Goal: Task Accomplishment & Management: Complete application form

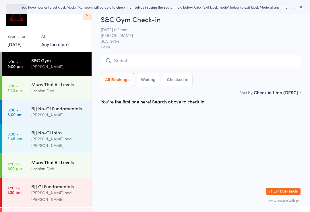
click at [45, 166] on div "Lachlan Dart" at bounding box center [58, 169] width 55 height 7
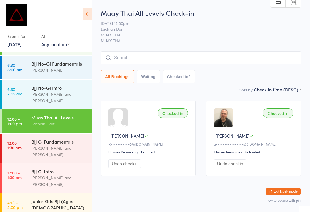
scroll to position [45, 0]
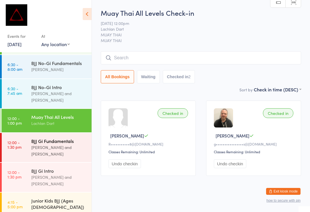
click at [63, 144] on div "Max Viney and David Hart" at bounding box center [58, 150] width 55 height 13
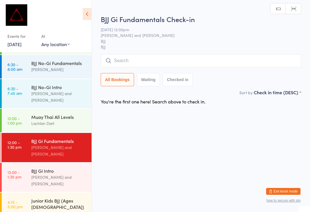
click at [152, 59] on input "search" at bounding box center [201, 60] width 200 height 13
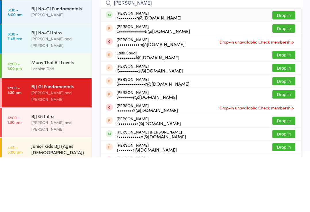
type input "Sauer"
click at [288, 66] on button "Drop in" at bounding box center [283, 70] width 23 height 8
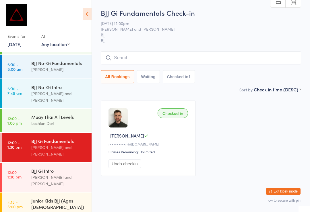
click at [187, 60] on input "search" at bounding box center [201, 57] width 200 height 13
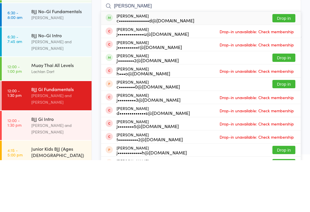
type input "Jonno"
click at [282, 66] on button "Drop in" at bounding box center [283, 70] width 23 height 8
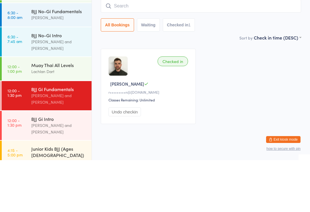
scroll to position [11, 0]
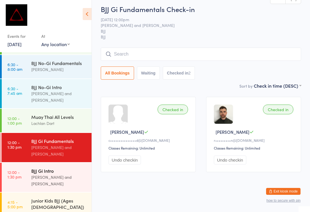
click at [56, 174] on div "Max Viney and David Hart" at bounding box center [58, 180] width 55 height 13
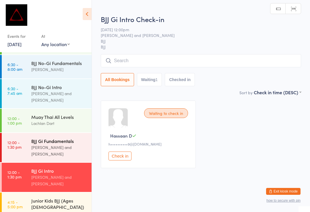
click at [54, 138] on div "BJJ Gi Fundamentals" at bounding box center [58, 141] width 55 height 6
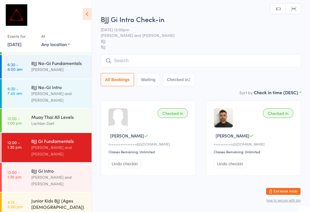
click at [174, 56] on input "search" at bounding box center [201, 60] width 200 height 13
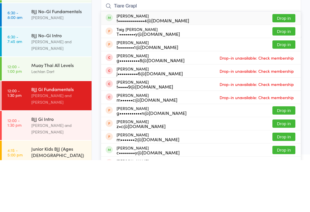
type input "Tiare Grapl"
click at [284, 66] on button "Drop in" at bounding box center [283, 70] width 23 height 8
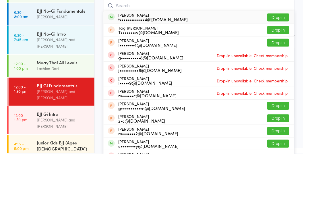
scroll to position [11, 0]
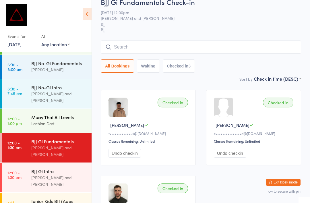
click at [66, 122] on div "Muay Thai All Levels Lachlan Dart" at bounding box center [61, 120] width 60 height 23
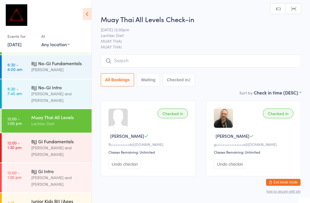
click at [180, 59] on input "search" at bounding box center [201, 60] width 200 height 13
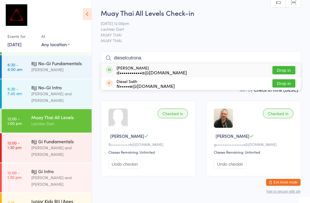
type input "dieselcutrona"
click at [284, 71] on button "Drop in" at bounding box center [283, 70] width 23 height 8
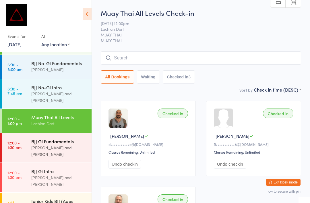
click at [74, 138] on div "BJJ Gi Fundamentals" at bounding box center [58, 141] width 55 height 6
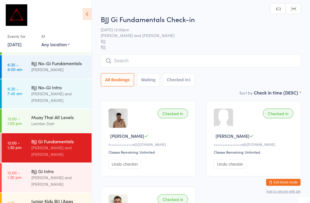
click at [160, 64] on input "search" at bounding box center [201, 60] width 200 height 13
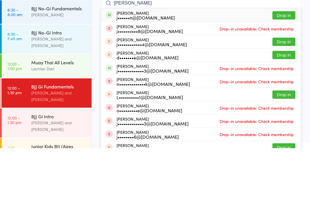
type input "Jack cor"
click at [155, 70] on div "j••••••n@gmail.com" at bounding box center [146, 72] width 58 height 5
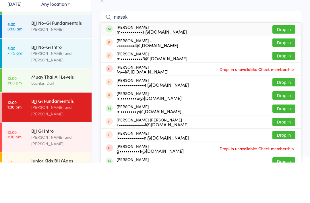
type input "masaki"
click at [282, 66] on button "Drop in" at bounding box center [283, 70] width 23 height 8
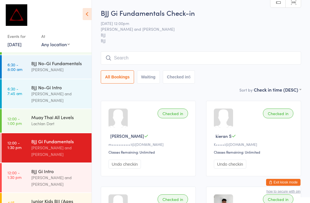
click at [158, 57] on input "search" at bounding box center [201, 57] width 200 height 13
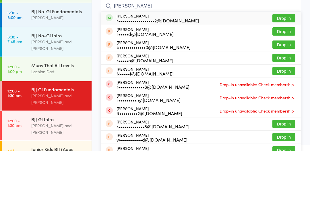
type input "Richard otherspoon"
click at [284, 66] on button "Drop in" at bounding box center [283, 70] width 23 height 8
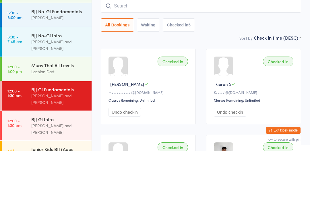
scroll to position [52, 0]
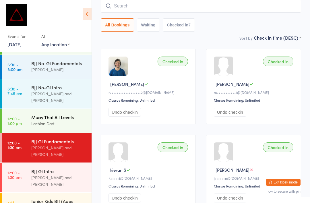
click at [61, 114] on div "Muay Thai All Levels" at bounding box center [58, 117] width 55 height 6
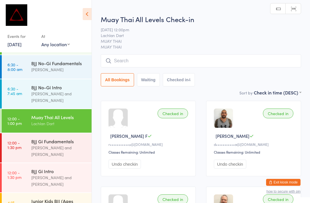
click at [174, 65] on input "search" at bounding box center [201, 60] width 200 height 13
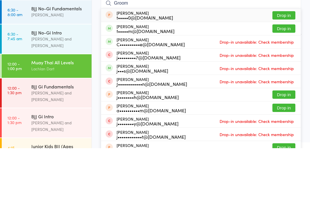
type input "Groom"
click at [286, 79] on button "Drop in" at bounding box center [283, 83] width 23 height 8
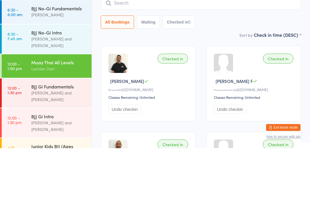
click at [72, 120] on div "Lachlan Dart" at bounding box center [58, 123] width 55 height 7
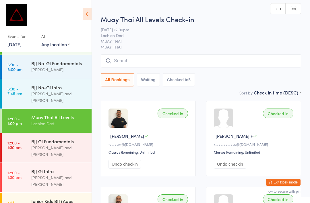
click at [147, 64] on input "search" at bounding box center [201, 60] width 200 height 13
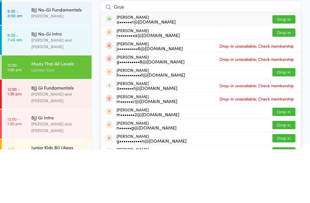
type input "Grue"
click at [288, 69] on button "Drop in" at bounding box center [283, 73] width 23 height 8
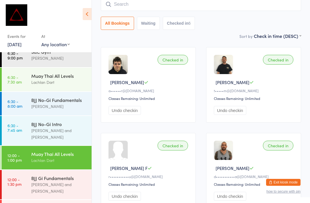
scroll to position [6, 0]
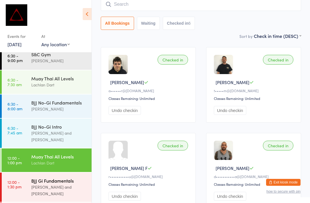
click at [44, 184] on div "Max Viney and David Hart" at bounding box center [58, 190] width 55 height 13
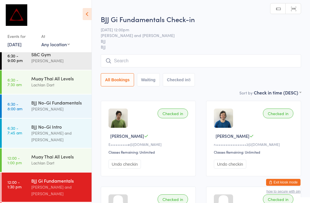
click at [160, 61] on input "search" at bounding box center [201, 60] width 200 height 13
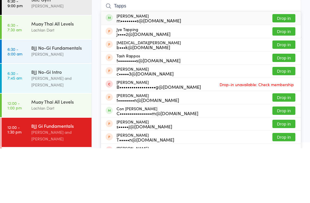
type input "Tapps"
click at [284, 69] on button "Drop in" at bounding box center [283, 73] width 23 height 8
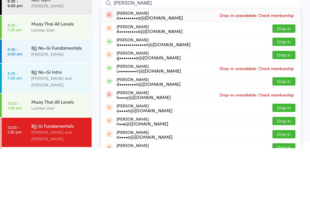
type input "Adriana"
click at [282, 92] on button "Drop in" at bounding box center [283, 96] width 23 height 8
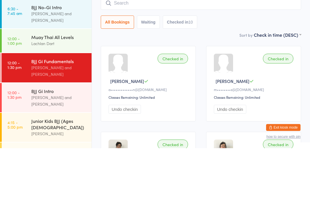
scroll to position [71, 0]
click at [63, 95] on div "Lachlan Dart" at bounding box center [58, 98] width 55 height 7
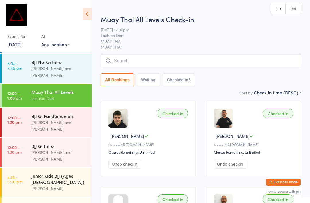
click at [164, 62] on input "search" at bounding box center [201, 60] width 200 height 13
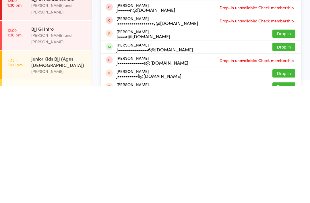
scroll to position [52, 0]
type input "Jonathan"
click at [291, 160] on button "Drop in" at bounding box center [283, 164] width 23 height 8
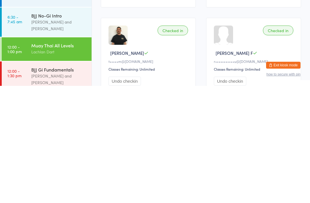
scroll to position [0, 0]
click at [63, 190] on div "Max Viney and David Hart" at bounding box center [58, 196] width 55 height 13
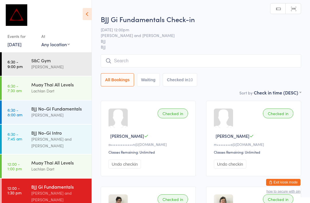
click at [185, 65] on input "search" at bounding box center [201, 60] width 200 height 13
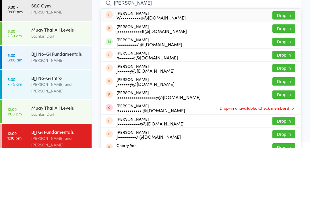
type input "Jerry"
click at [285, 92] on button "Drop in" at bounding box center [283, 96] width 23 height 8
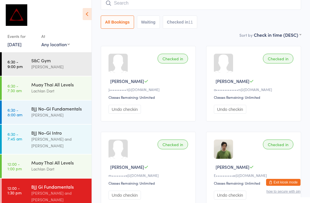
click at [121, 7] on input "search" at bounding box center [201, 3] width 200 height 13
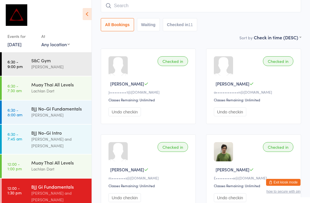
scroll to position [52, 0]
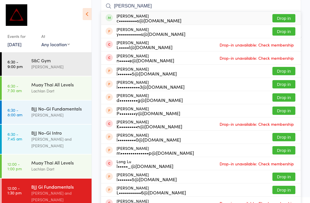
type input "Louk"
click at [286, 17] on button "Drop in" at bounding box center [283, 18] width 23 height 8
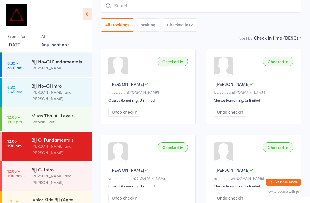
scroll to position [53, 0]
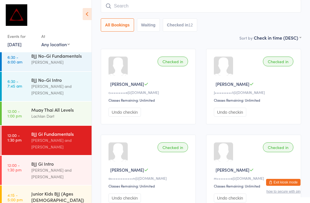
click at [149, 9] on input "search" at bounding box center [201, 5] width 200 height 13
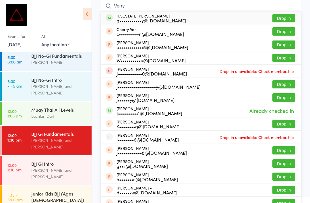
type input "Verry"
click at [284, 20] on button "Drop in" at bounding box center [283, 18] width 23 height 8
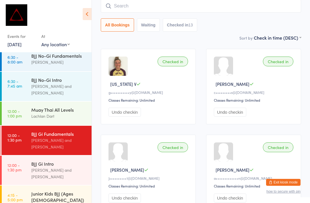
click at [287, 180] on button "Exit kiosk mode" at bounding box center [283, 182] width 34 height 7
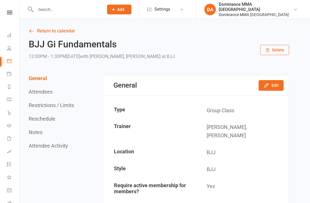
click at [57, 7] on input "text" at bounding box center [67, 9] width 66 height 8
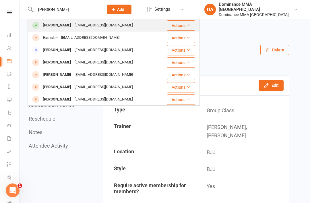
type input "[PERSON_NAME]"
click at [57, 26] on div "[PERSON_NAME]" at bounding box center [57, 25] width 32 height 8
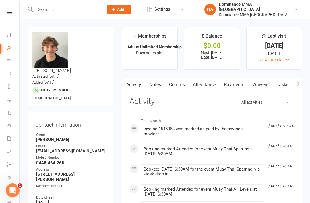
click at [265, 82] on link "Waivers" at bounding box center [260, 84] width 24 height 13
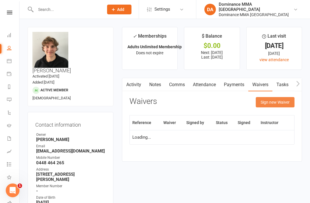
click at [275, 100] on button "Sign new Waiver" at bounding box center [275, 102] width 39 height 10
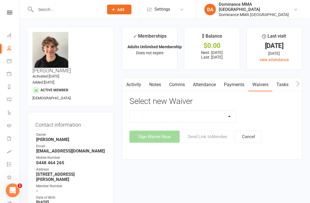
click at [226, 116] on select "Member | Cancellation | Adults Member | Injury Report Form (FOH staff use only)…" at bounding box center [183, 116] width 107 height 11
select select "7287"
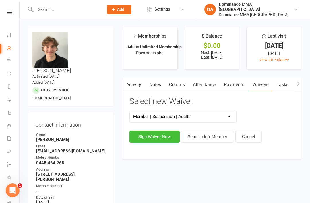
click at [151, 133] on button "Sign Waiver Now" at bounding box center [154, 137] width 50 height 12
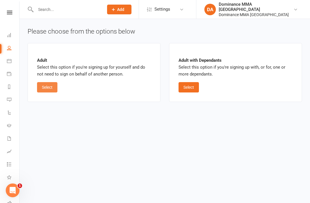
click at [51, 85] on button "Select" at bounding box center [47, 87] width 20 height 10
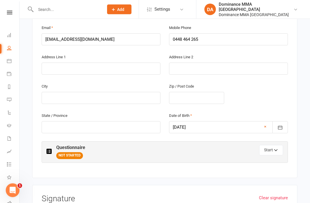
scroll to position [173, 0]
click at [111, 63] on input "text" at bounding box center [101, 69] width 119 height 12
type input "[STREET_ADDRESS][PERSON_NAME]"
click at [147, 92] on input "text" at bounding box center [101, 98] width 119 height 12
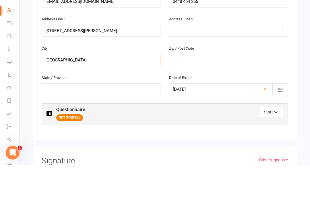
type input "[GEOGRAPHIC_DATA]"
click at [203, 92] on input "text" at bounding box center [196, 98] width 55 height 12
type input "3187"
click at [296, 60] on div "Member Details Instructions Please check and confirm all details are correct. F…" at bounding box center [164, 63] width 265 height 228
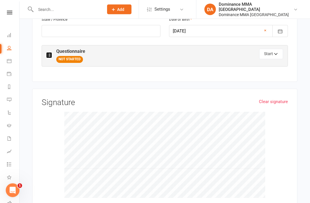
scroll to position [272, 0]
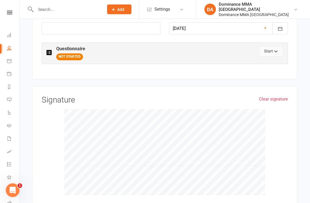
click at [272, 46] on button "Start" at bounding box center [271, 51] width 24 height 10
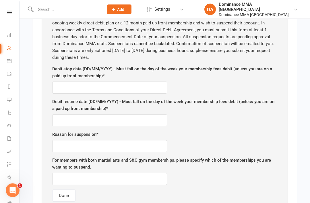
scroll to position [325, 0]
click at [146, 82] on input "text" at bounding box center [109, 88] width 115 height 12
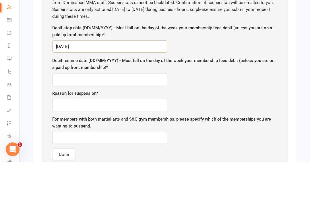
type input "[DATE]"
click at [152, 114] on input "text" at bounding box center [109, 120] width 115 height 12
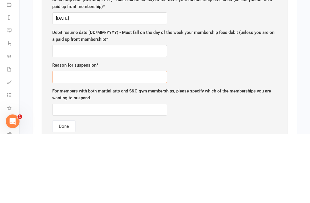
click at [152, 140] on input "text" at bounding box center [109, 146] width 115 height 12
type input "L"
type input "K"
type input "LCL + [MEDICAL_DATA]"
click at [148, 114] on input "text" at bounding box center [109, 120] width 115 height 12
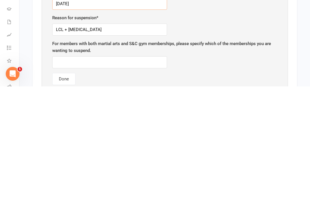
type input "[DATE]"
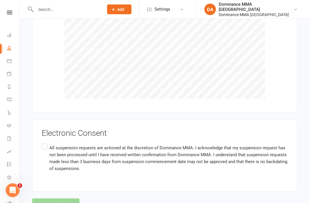
scroll to position [571, 0]
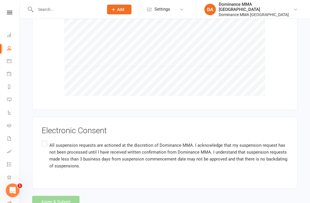
click at [49, 139] on label "All suspension requests are actioned at the discretion of Dominance MMA. I ackn…" at bounding box center [165, 155] width 246 height 32
click at [45, 139] on input "All suspension requests are actioned at the discretion of Dominance MMA. I ackn…" at bounding box center [44, 139] width 4 height 0
click at [67, 196] on button "Agree & Submit" at bounding box center [55, 202] width 47 height 12
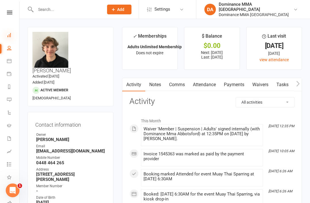
click at [9, 34] on icon at bounding box center [9, 35] width 5 height 5
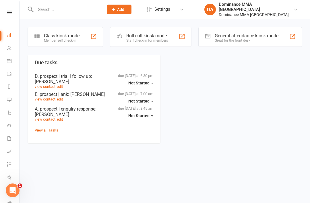
click at [65, 36] on div "Class kiosk mode" at bounding box center [62, 35] width 36 height 5
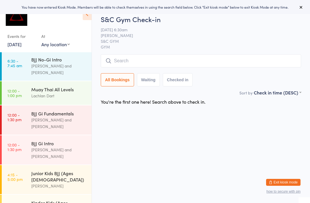
scroll to position [69, 0]
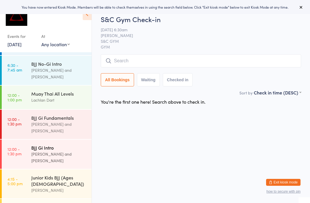
click at [46, 144] on div "BJJ Gi Intro" at bounding box center [58, 147] width 55 height 6
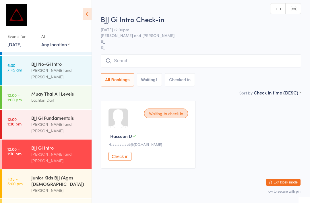
click at [120, 157] on button "Check in" at bounding box center [119, 156] width 23 height 9
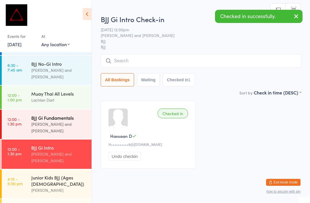
click at [44, 115] on div "BJJ Gi Fundamentals" at bounding box center [58, 118] width 55 height 6
